Goal: Task Accomplishment & Management: Manage account settings

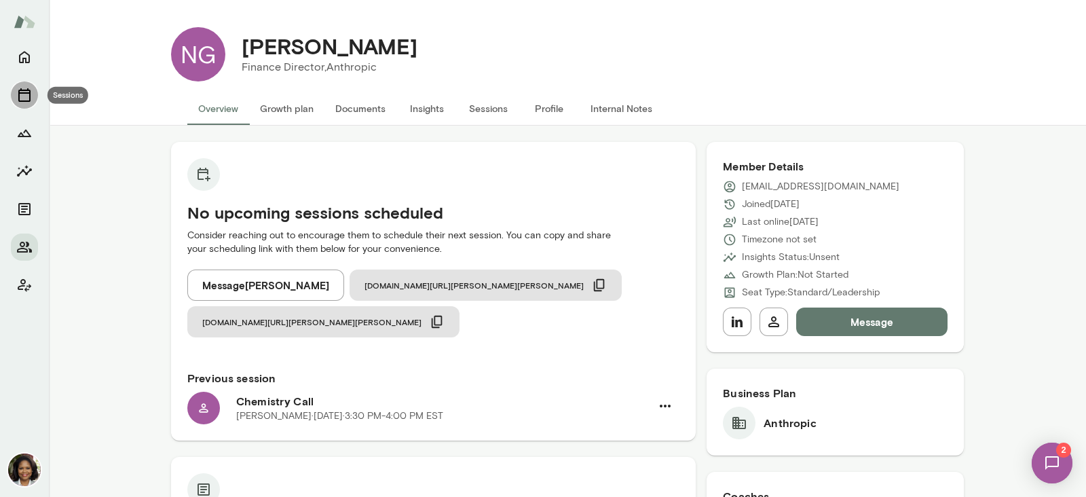
click at [29, 89] on icon "Sessions" at bounding box center [24, 95] width 16 height 16
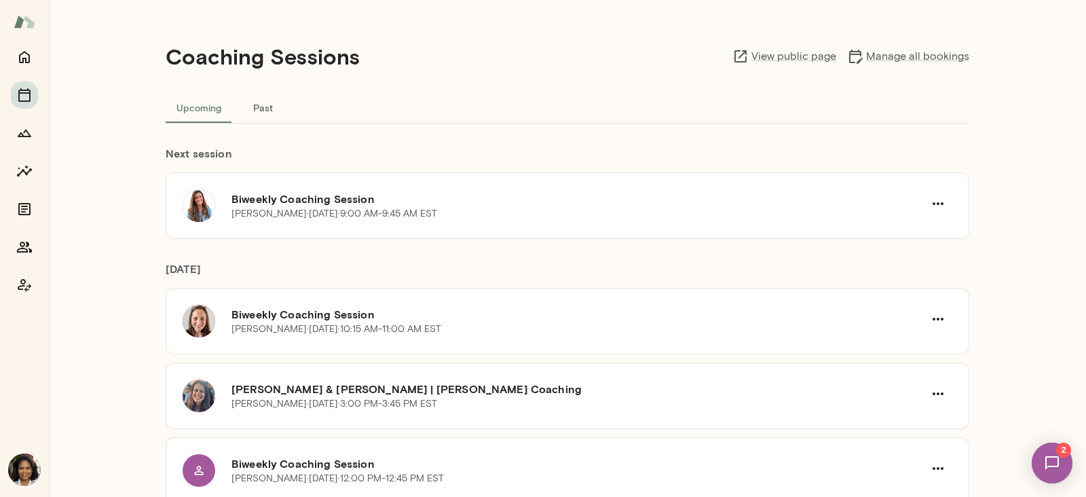
click at [254, 106] on button "Past" at bounding box center [262, 107] width 61 height 33
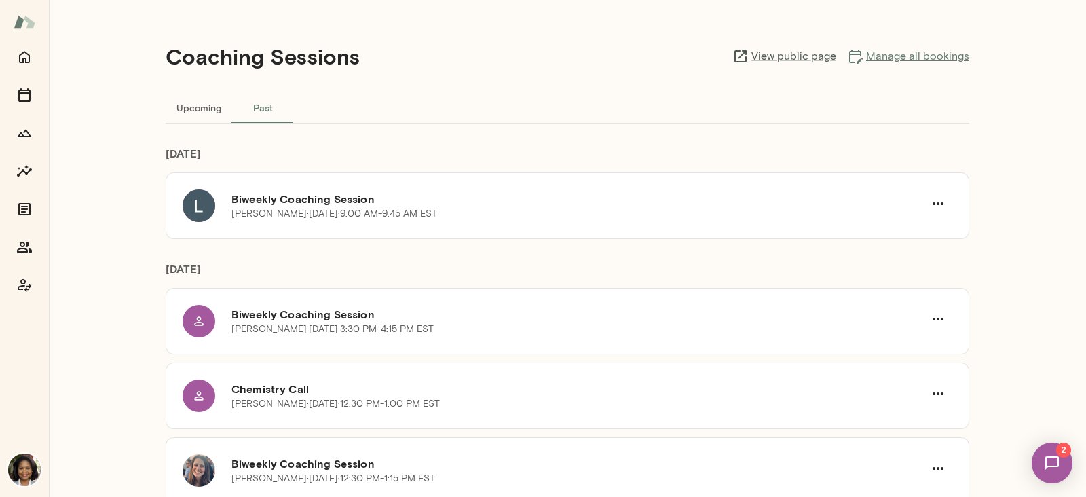
click at [889, 56] on link "Manage all bookings" at bounding box center [908, 56] width 122 height 16
click at [197, 107] on button "Upcoming" at bounding box center [199, 107] width 67 height 33
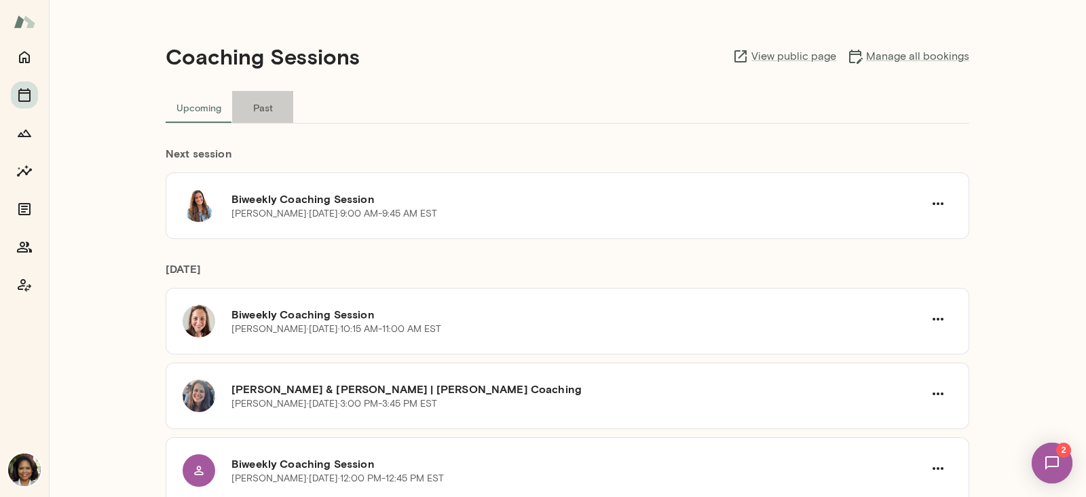
click at [264, 113] on button "Past" at bounding box center [262, 107] width 61 height 33
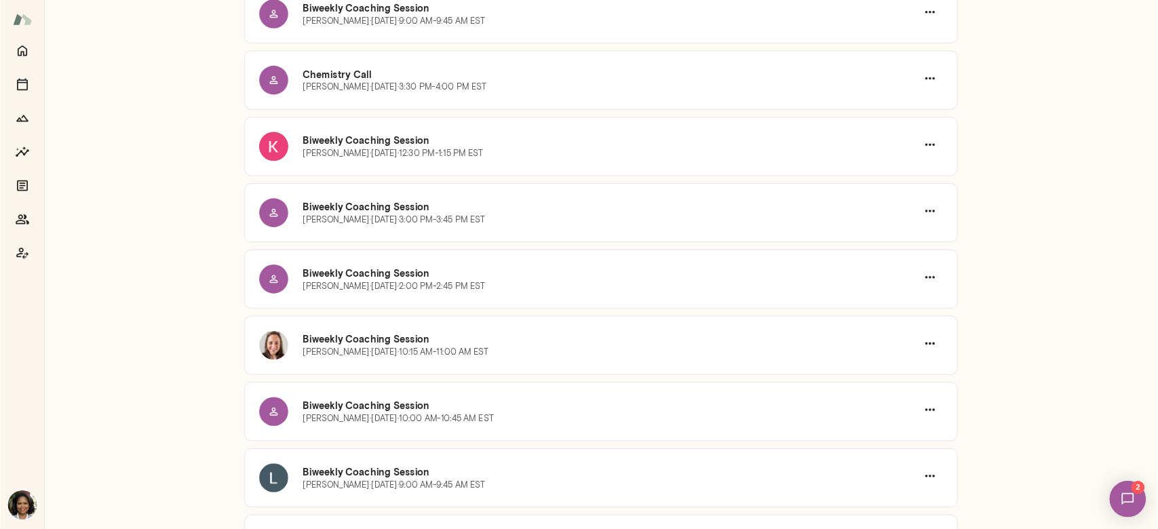
scroll to position [679, 0]
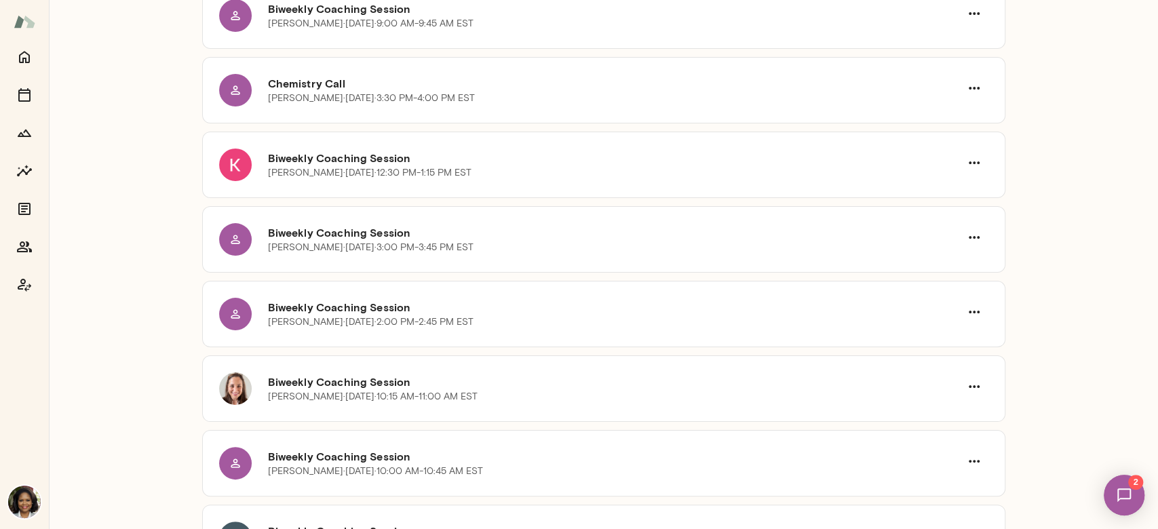
drag, startPoint x: 1056, startPoint y: 2, endPoint x: 150, endPoint y: 204, distance: 928.1
click at [150, 204] on div "Coaching Sessions View public page Manage all bookings Upcoming Past October 20…" at bounding box center [604, 264] width 1110 height 529
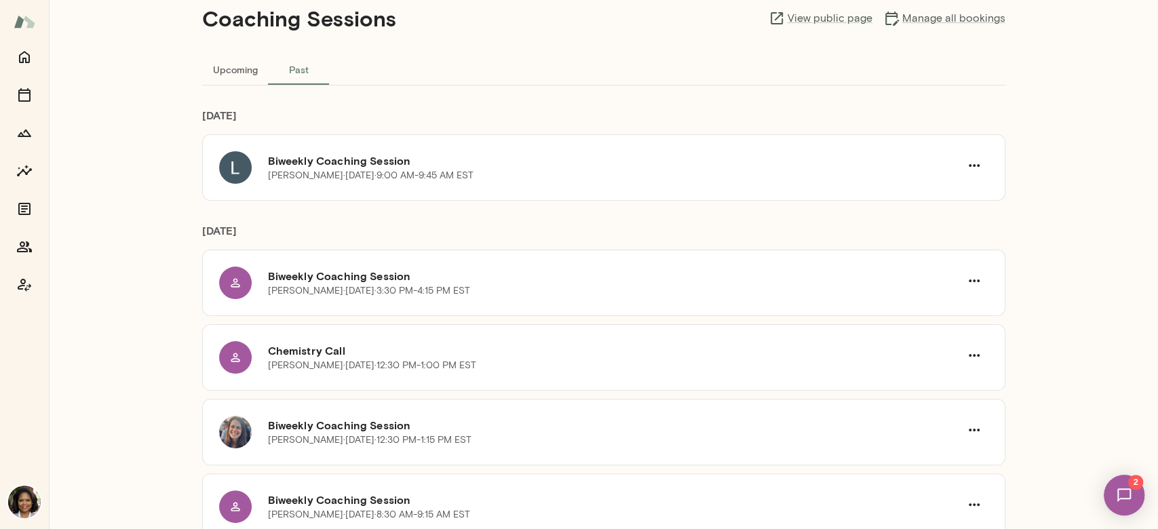
scroll to position [33, 0]
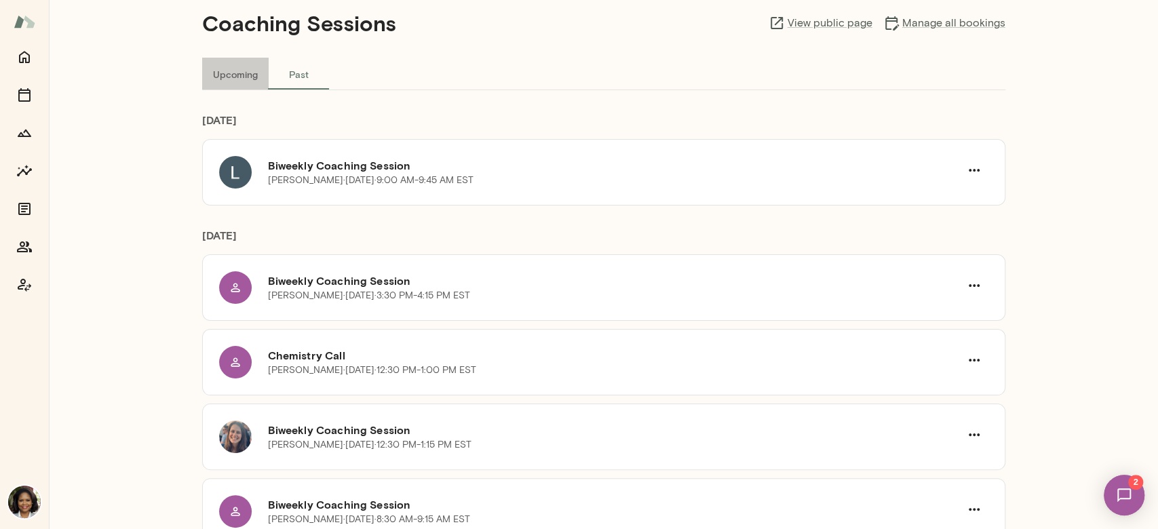
click at [236, 69] on button "Upcoming" at bounding box center [235, 74] width 67 height 33
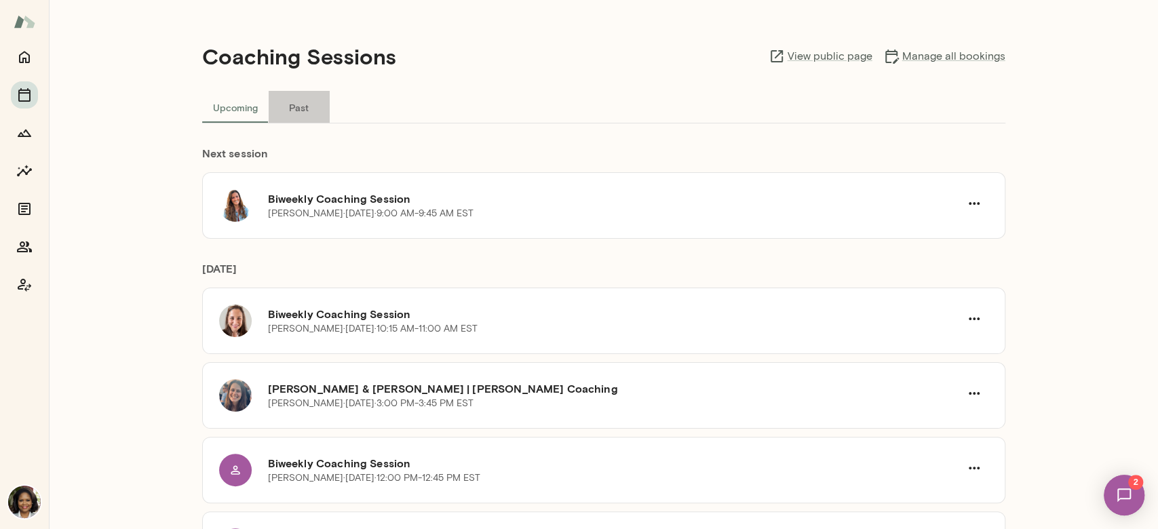
click at [297, 99] on button "Past" at bounding box center [299, 107] width 61 height 33
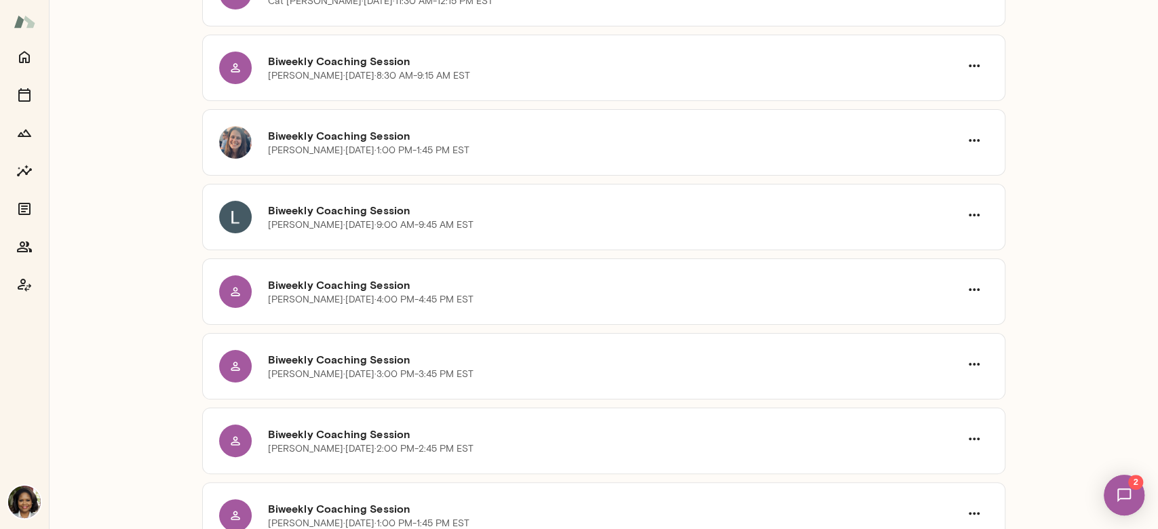
scroll to position [1457, 0]
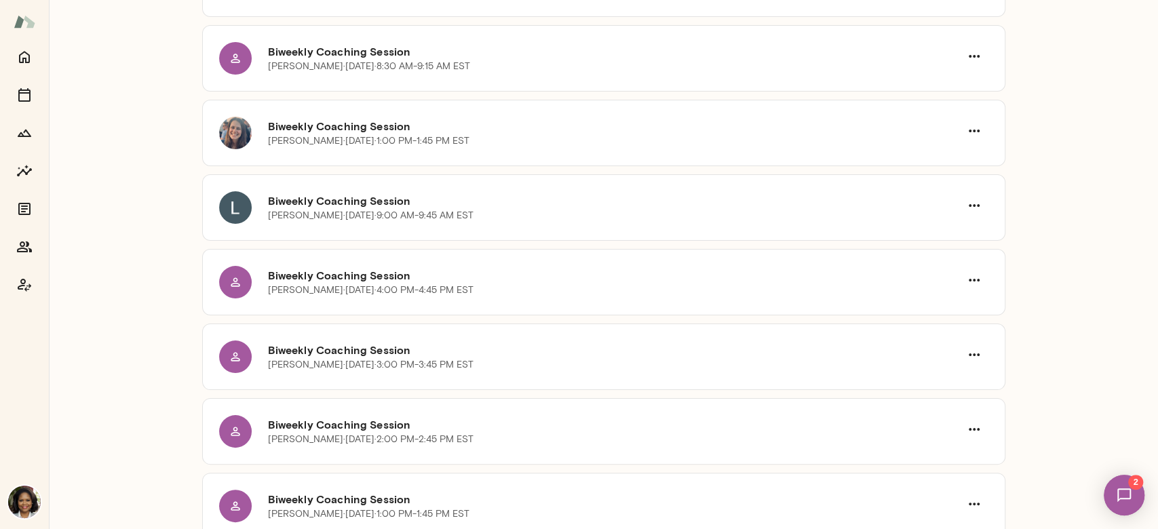
click at [1069, 133] on div "Coaching Sessions View public page Manage all bookings Upcoming Past October 20…" at bounding box center [604, 264] width 1110 height 529
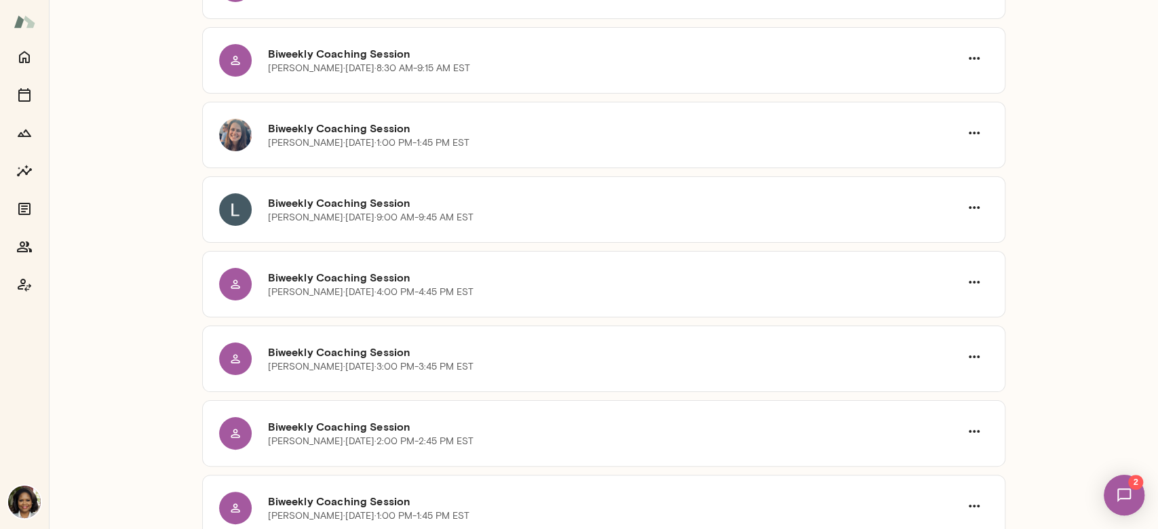
scroll to position [0, 0]
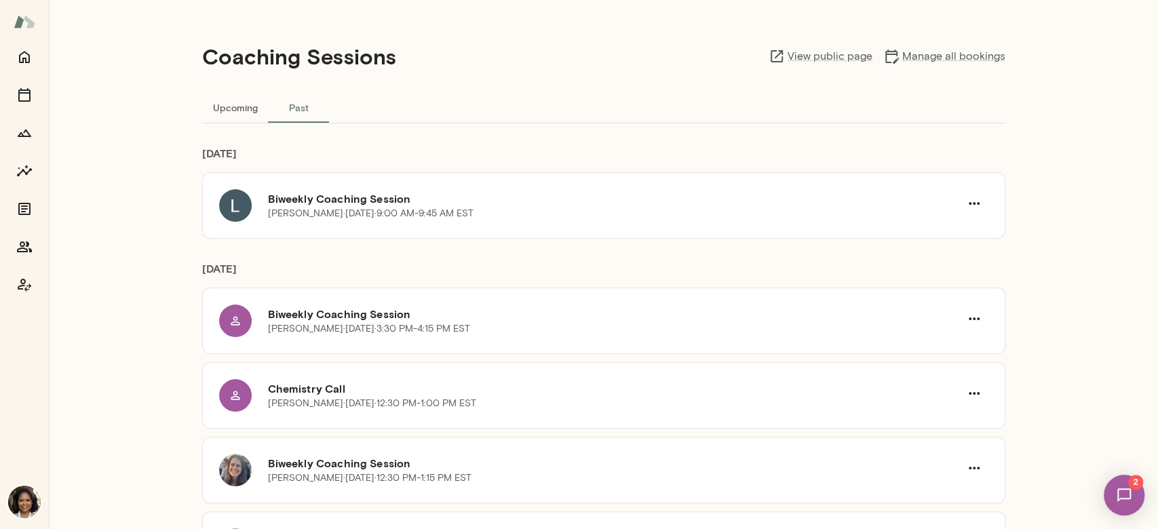
click at [125, 75] on div "Coaching Sessions View public page Manage all bookings Upcoming Past October 20…" at bounding box center [604, 264] width 1110 height 529
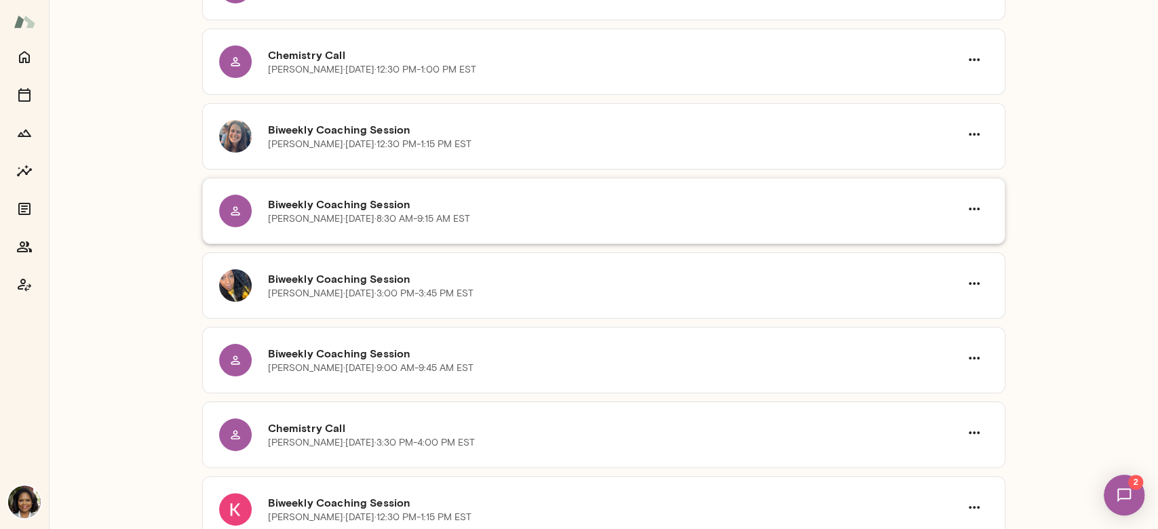
scroll to position [362, 0]
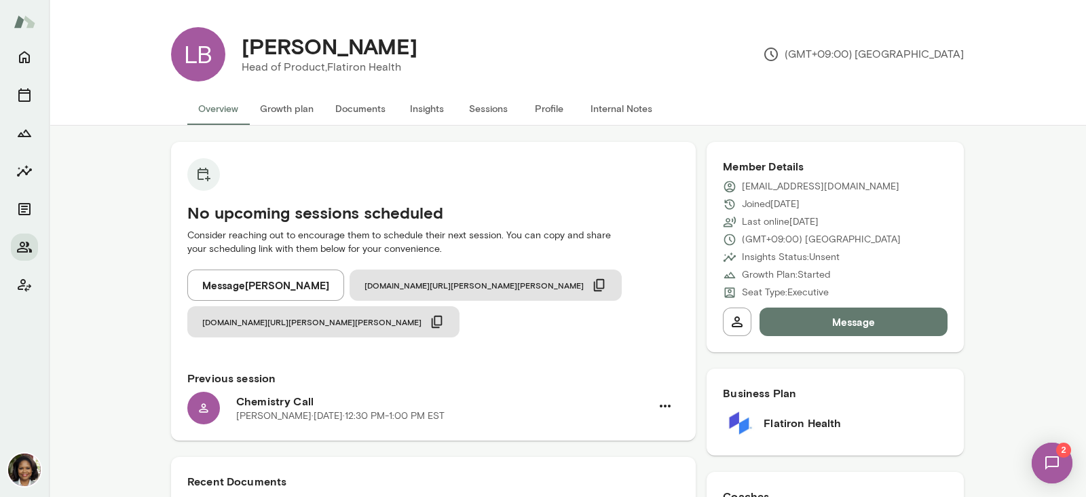
scroll to position [593, 0]
